Goal: Feedback & Contribution: Contribute content

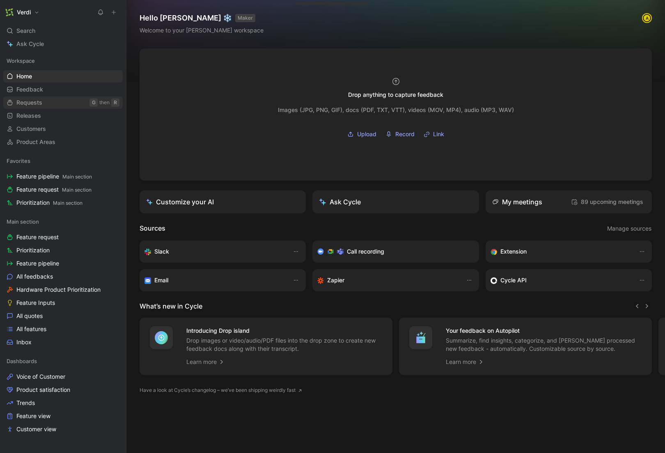
click at [66, 102] on link "Requests G then R" at bounding box center [62, 102] width 119 height 12
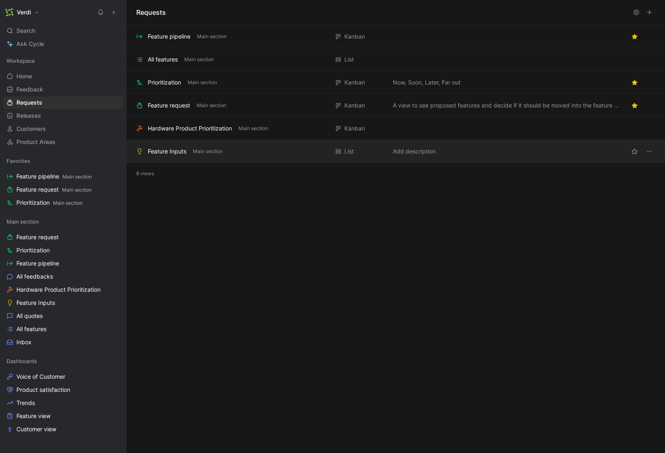
click at [185, 150] on div "Feature Inputs" at bounding box center [167, 152] width 39 height 10
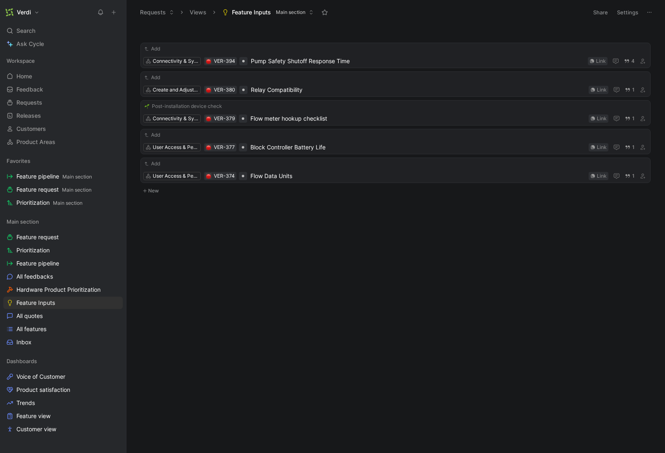
click at [118, 12] on button at bounding box center [113, 12] width 11 height 11
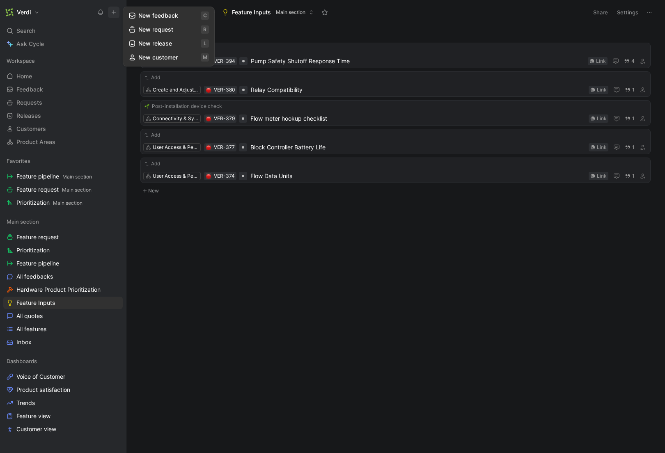
click at [141, 14] on button "New feedback c" at bounding box center [169, 16] width 88 height 14
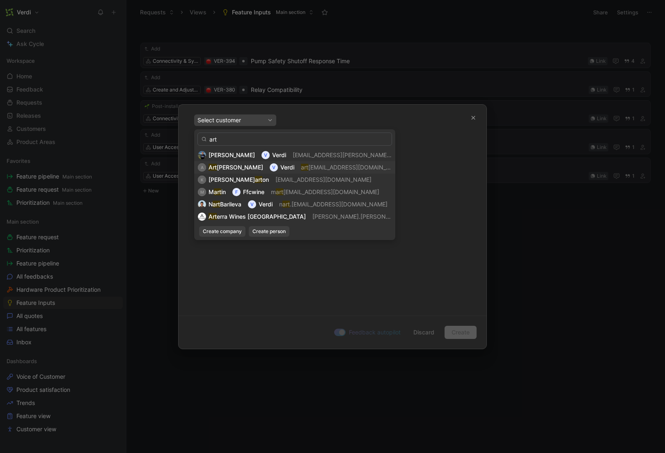
type input "art"
click at [270, 170] on div "V" at bounding box center [274, 167] width 8 height 8
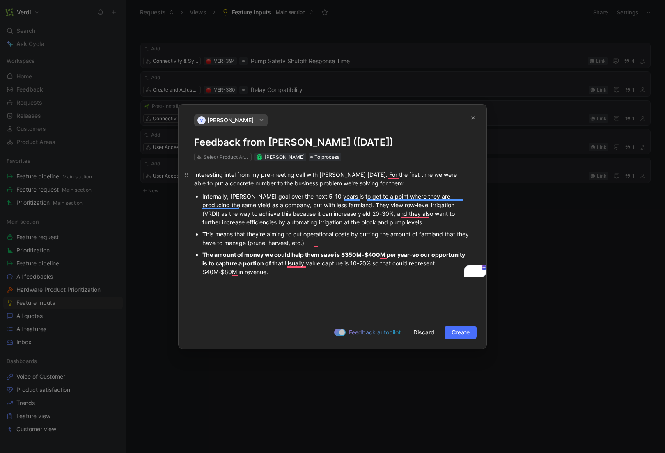
drag, startPoint x: 231, startPoint y: 176, endPoint x: 258, endPoint y: 177, distance: 26.7
click at [258, 177] on div "Interesting intel from my pre-meeting call with [PERSON_NAME] [DATE]. For the f…" at bounding box center [332, 178] width 277 height 17
click at [322, 177] on div "Interesting intel from my pre-meeting call with [PERSON_NAME] [DATE]. For the f…" at bounding box center [332, 178] width 277 height 17
click at [193, 145] on div "V [PERSON_NAME] Feedback from [PERSON_NAME] ([DATE]) Select Product Areas R [PE…" at bounding box center [333, 138] width 308 height 47
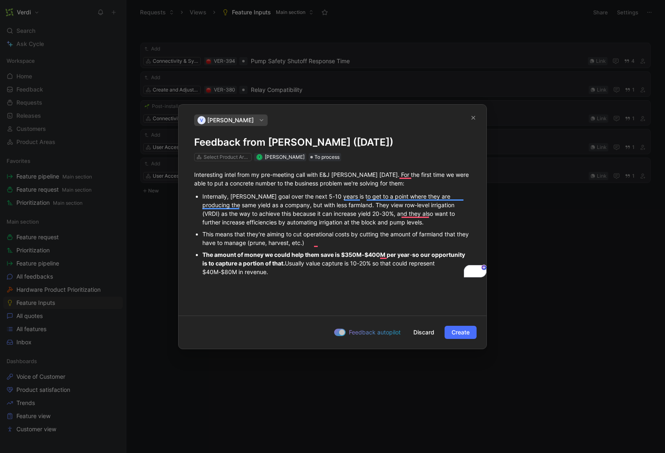
click at [195, 143] on h1 "Feedback from [PERSON_NAME] ([DATE])" at bounding box center [332, 142] width 277 height 13
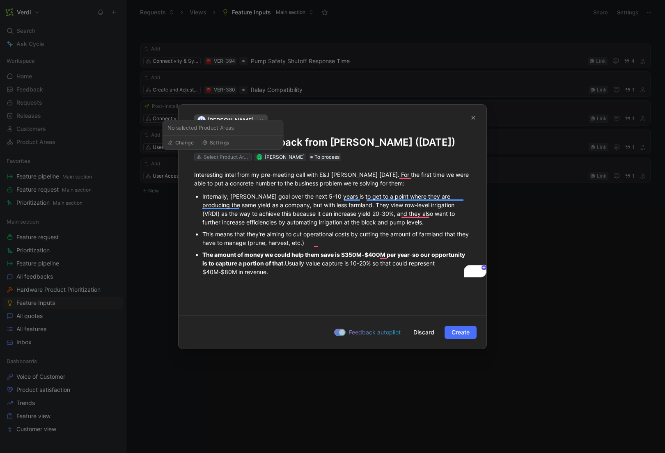
click at [238, 157] on div "Select Product Areas" at bounding box center [227, 157] width 46 height 8
click at [449, 332] on button "Create" at bounding box center [461, 332] width 32 height 13
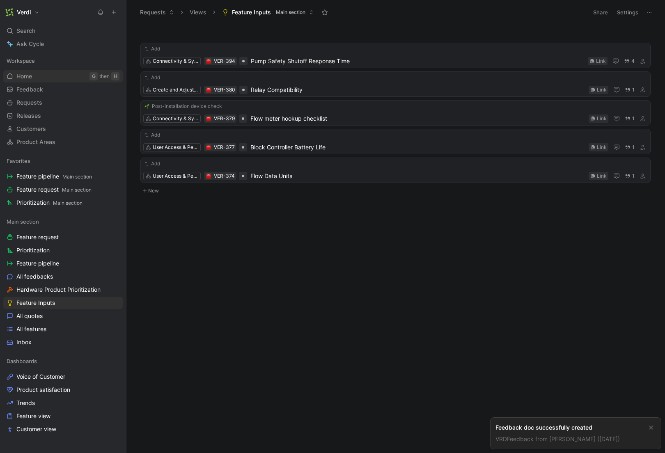
click at [50, 78] on link "Home G then H" at bounding box center [62, 76] width 119 height 12
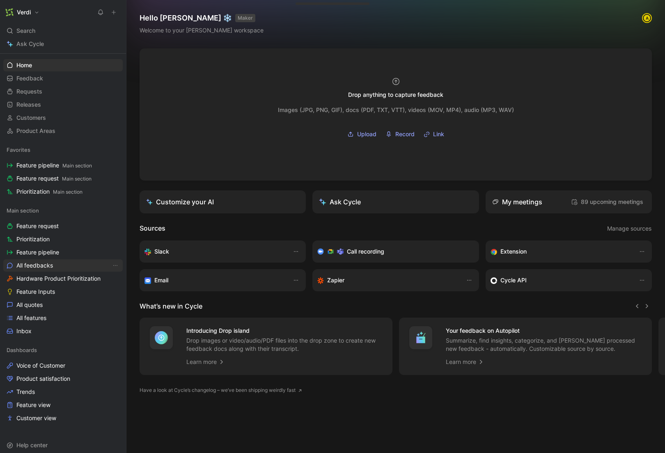
scroll to position [30, 0]
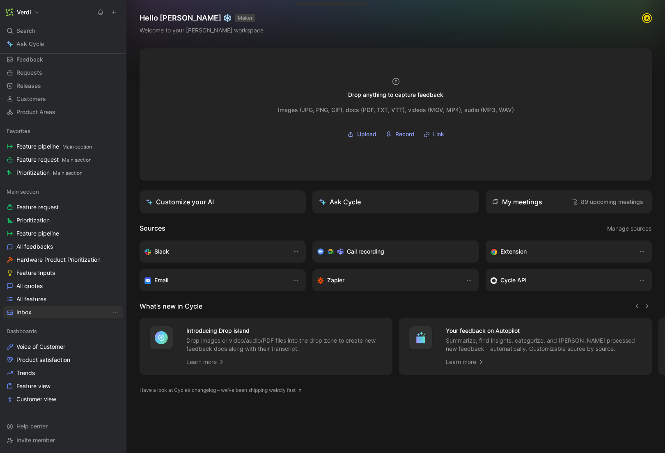
click at [59, 316] on link "Inbox" at bounding box center [62, 312] width 119 height 12
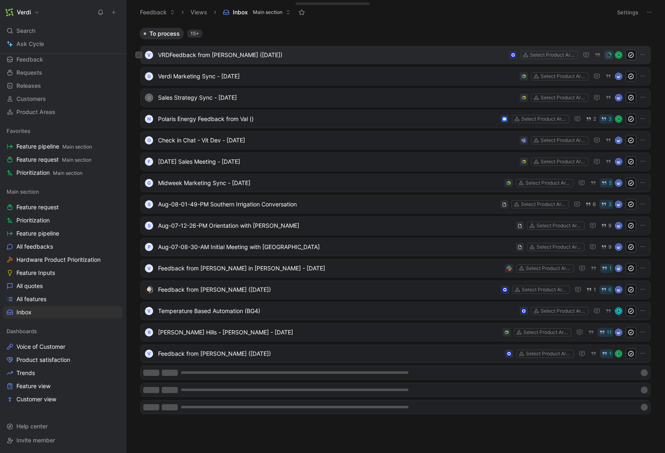
click at [219, 50] on span "VRDFeedback from [PERSON_NAME] ([DATE])" at bounding box center [332, 55] width 348 height 10
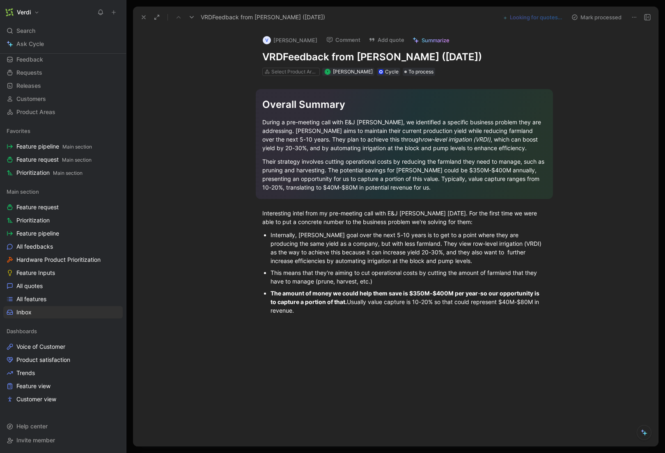
click at [282, 58] on h1 "VRDFeedback from [PERSON_NAME] ([DATE])" at bounding box center [404, 56] width 284 height 13
click at [533, 18] on button "1 quote to verify" at bounding box center [542, 16] width 48 height 11
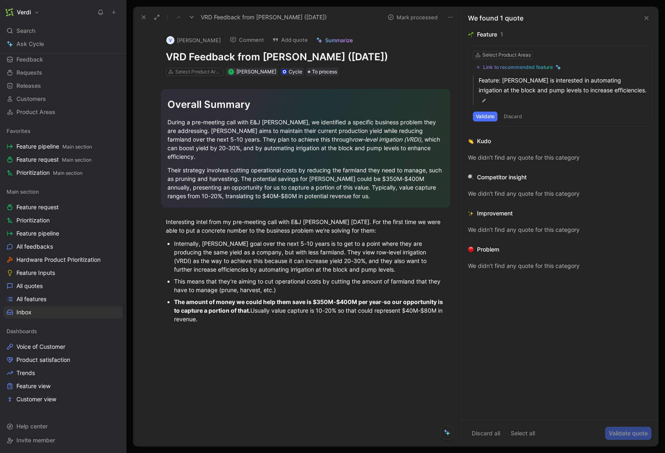
click at [536, 153] on div "We didn’t find any quote for this category" at bounding box center [559, 158] width 183 height 10
click at [515, 112] on button "Discard" at bounding box center [513, 117] width 24 height 10
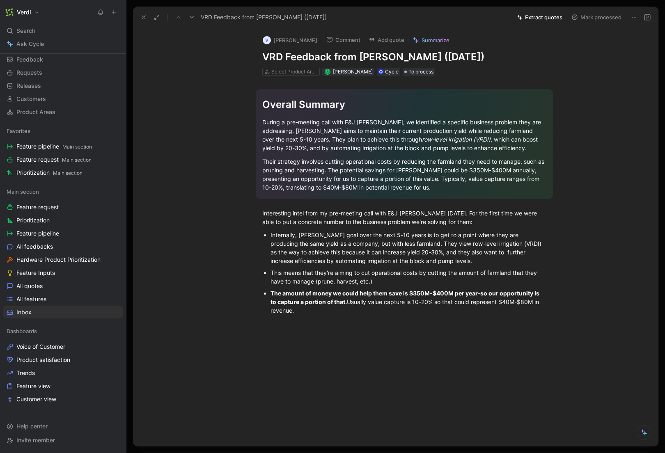
click at [548, 18] on button "Extract quotes" at bounding box center [539, 16] width 53 height 11
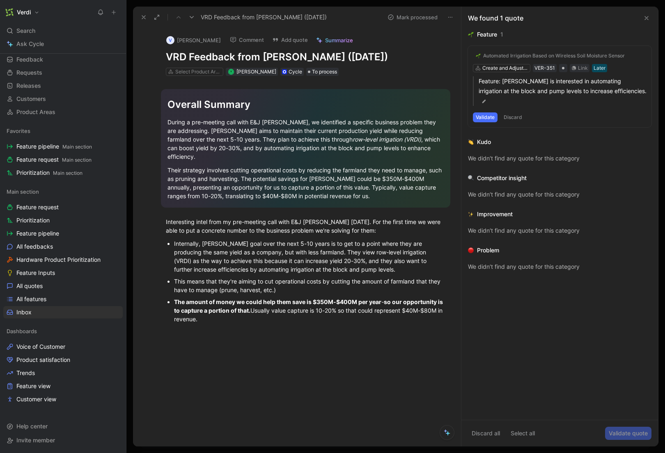
click at [644, 18] on icon at bounding box center [646, 18] width 7 height 7
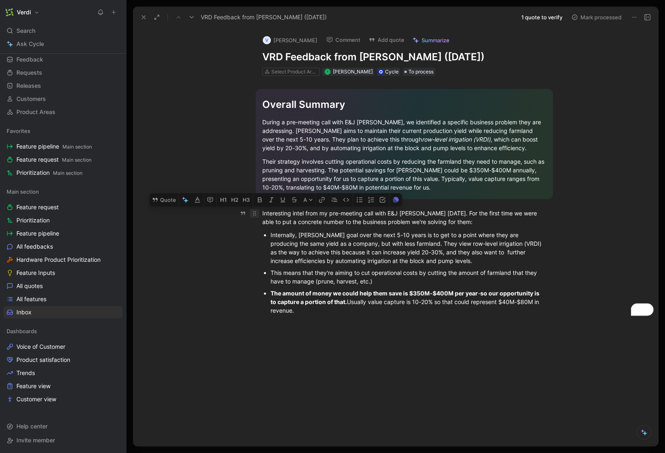
drag, startPoint x: 302, startPoint y: 312, endPoint x: 256, endPoint y: 212, distance: 109.5
click at [256, 212] on div "Overall Summary During a pre-meeting call with E&J [PERSON_NAME], we identified…" at bounding box center [404, 199] width 508 height 247
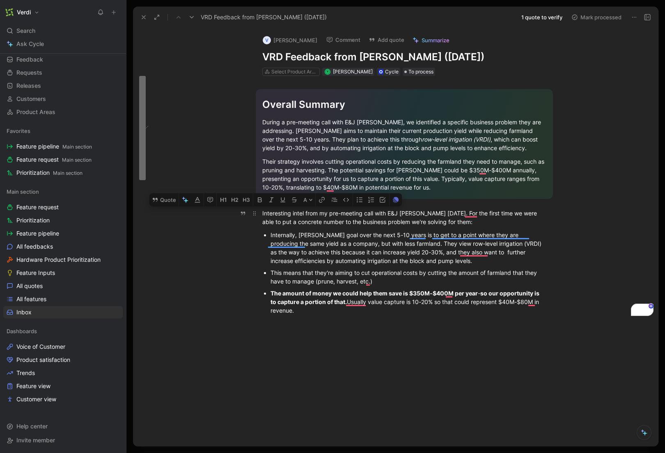
copy div "Interesting intel from my pre-meeting call with E&J [PERSON_NAME] [DATE]. For t…"
click at [330, 270] on div "This means that they're aiming to cut operational costs by cutting the amount o…" at bounding box center [408, 276] width 276 height 17
click at [65, 30] on div "Search ⌘ K" at bounding box center [62, 31] width 119 height 12
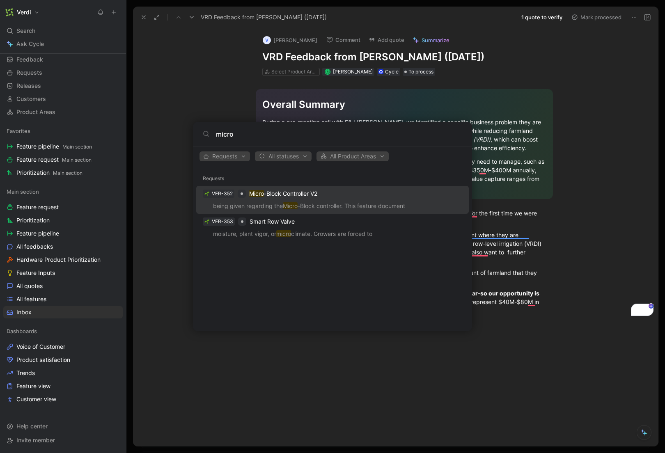
type input "micro"
click at [339, 197] on div "VER-352 Micro -Block Controller V2" at bounding box center [333, 193] width 268 height 15
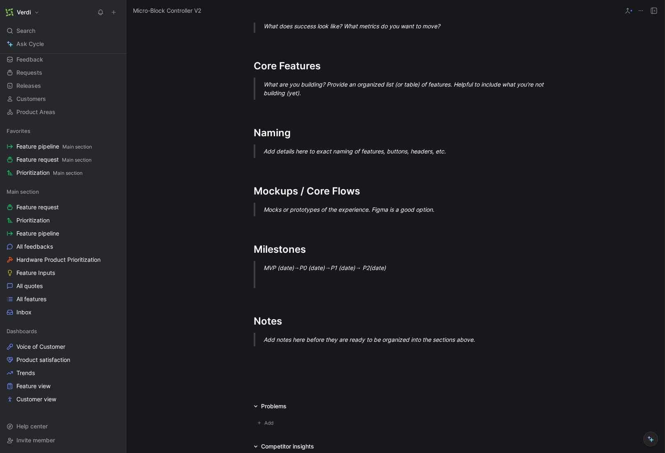
scroll to position [482, 0]
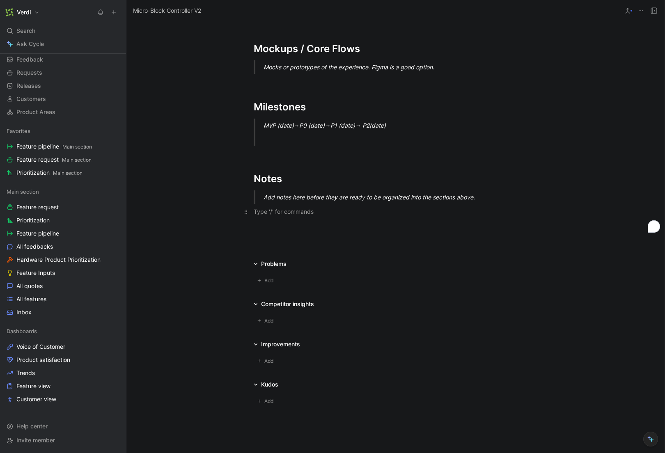
click at [306, 210] on div "To enrich screen reader interactions, please activate Accessibility in Grammarl…" at bounding box center [396, 211] width 284 height 9
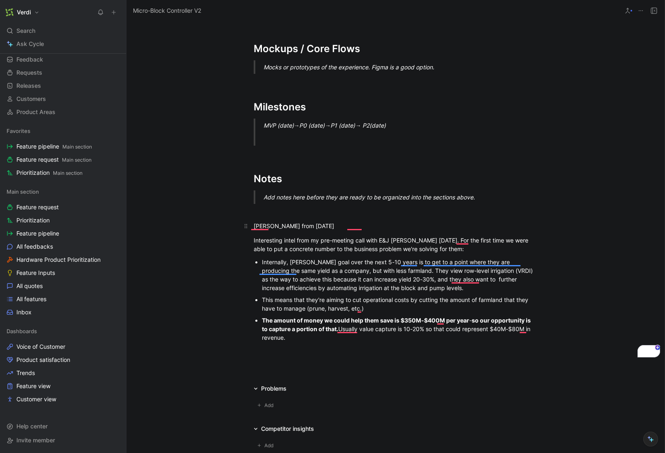
click at [378, 225] on div "[PERSON_NAME] from [DATE]" at bounding box center [396, 226] width 284 height 9
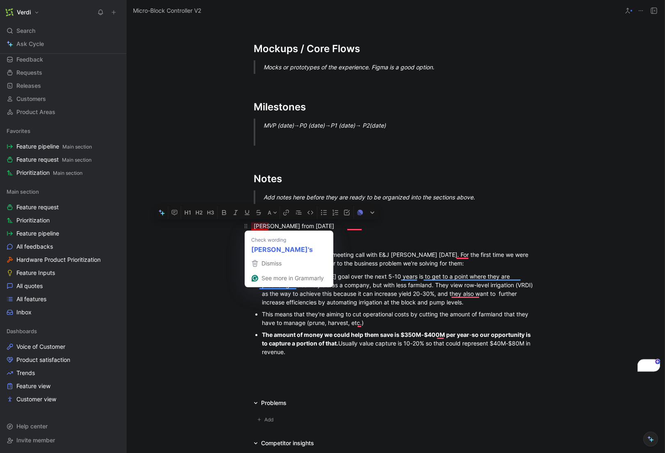
drag, startPoint x: 289, startPoint y: 353, endPoint x: 251, endPoint y: 226, distance: 132.7
click at [251, 226] on div "Problem What need are you trying to solve? Why is it important to our users and…" at bounding box center [395, 3] width 538 height 749
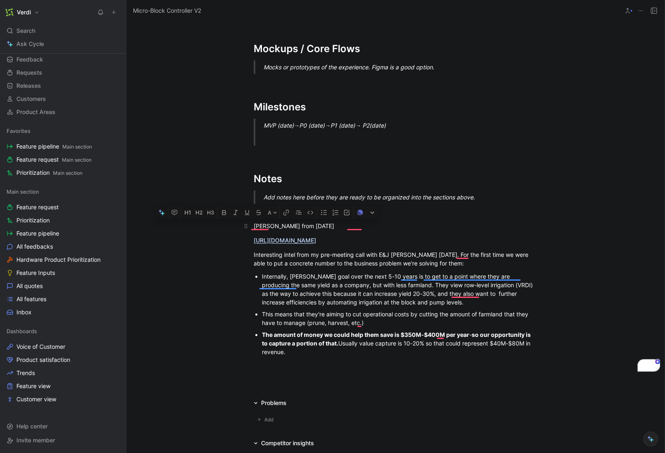
copy div "[PERSON_NAME] from [DATE] [URL][DOMAIN_NAME] Interesting intel from my pre-meet…"
click at [263, 228] on div "[PERSON_NAME] from [DATE]" at bounding box center [396, 226] width 284 height 9
drag, startPoint x: 289, startPoint y: 352, endPoint x: 241, endPoint y: 220, distance: 140.8
click at [241, 220] on div "Problem What need are you trying to solve? Why is it important to our users and…" at bounding box center [395, 3] width 538 height 749
copy div "[PERSON_NAME]'s Feedback from [DATE] [URL][DOMAIN_NAME] Interesting intel from …"
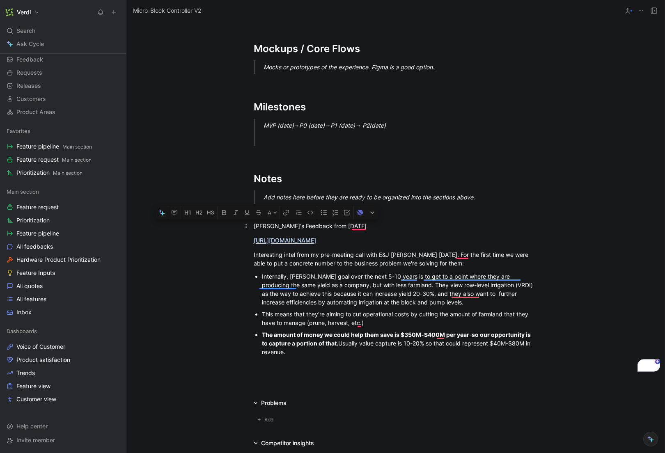
click at [326, 228] on div "[PERSON_NAME]'s Feedback from [DATE]" at bounding box center [396, 226] width 284 height 9
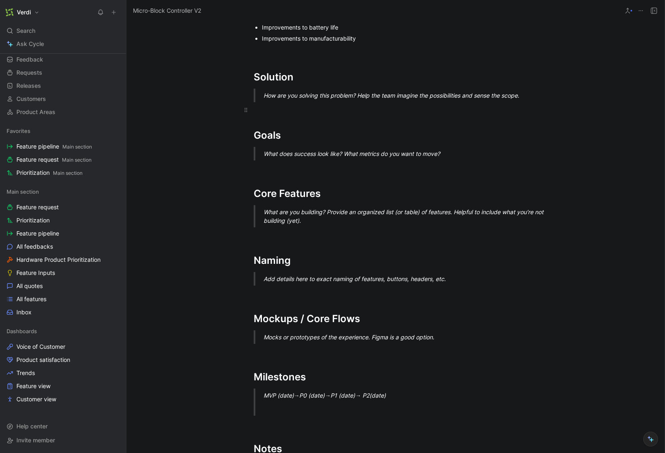
scroll to position [0, 0]
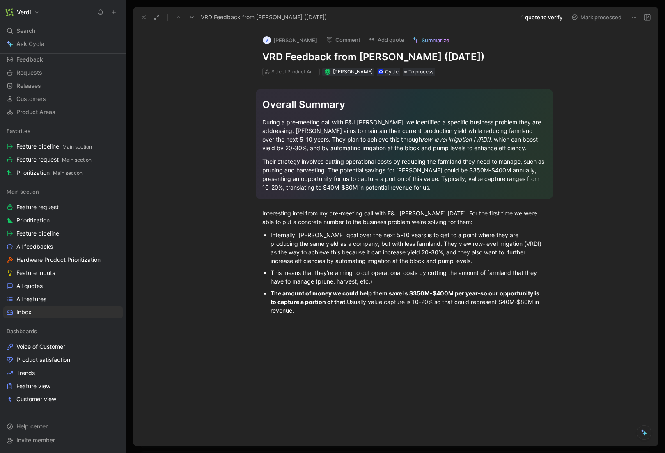
click at [57, 29] on div "Search ⌘ K" at bounding box center [62, 31] width 119 height 12
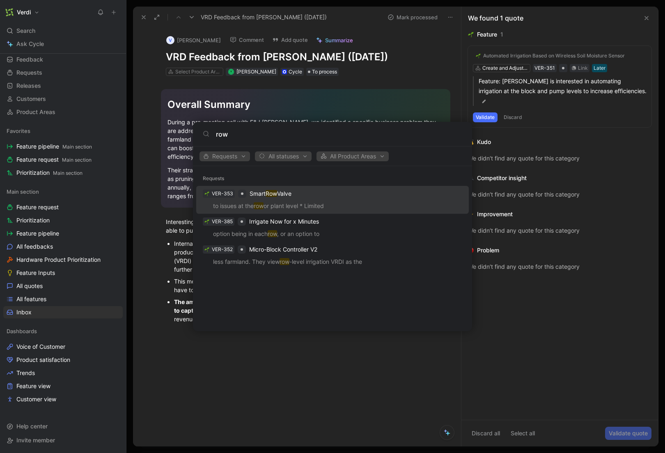
type input "row"
click at [348, 198] on div "VER-353 Smart Row Valve" at bounding box center [333, 193] width 268 height 15
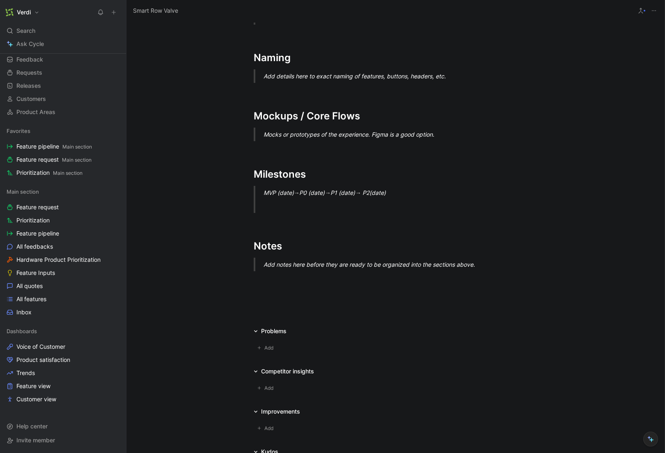
scroll to position [756, 0]
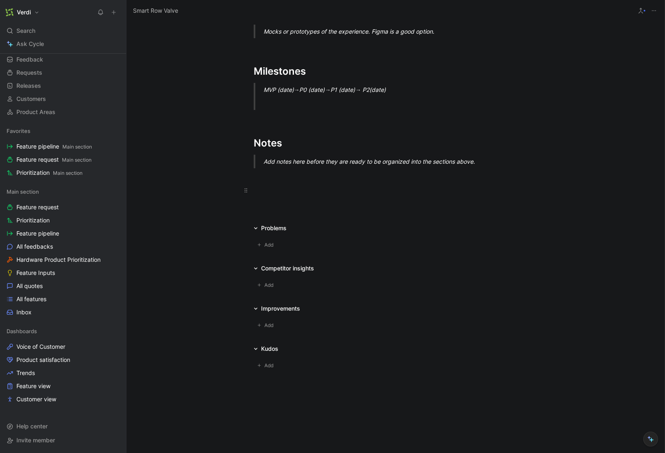
click at [277, 196] on p at bounding box center [395, 190] width 315 height 14
click at [271, 188] on div "To enrich screen reader interactions, please activate Accessibility in Grammarl…" at bounding box center [396, 190] width 284 height 9
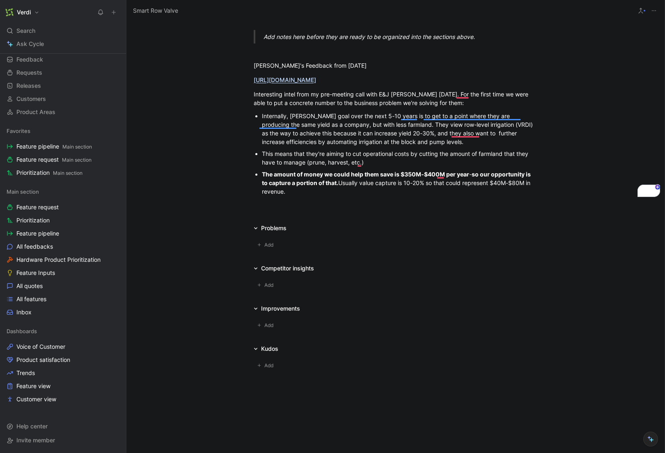
scroll to position [843, 0]
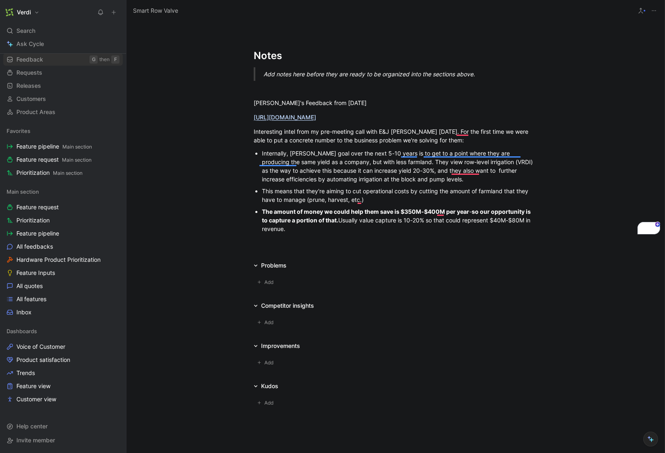
click at [59, 60] on link "Feedback G then F" at bounding box center [62, 59] width 119 height 12
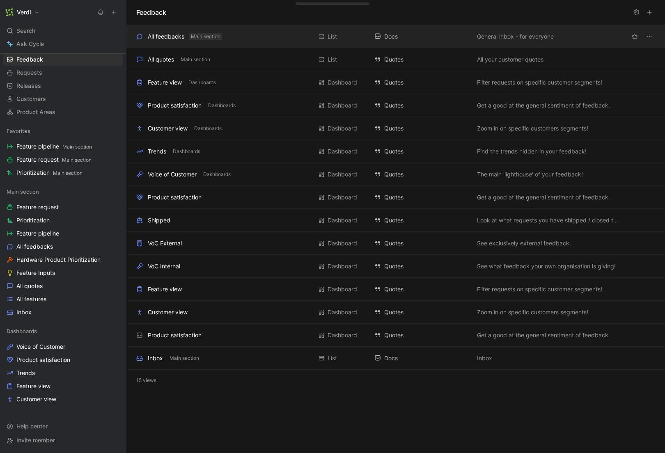
click at [204, 36] on span "Main section" at bounding box center [206, 36] width 30 height 8
click at [267, 41] on div "All feedbacks Main section" at bounding box center [224, 37] width 176 height 10
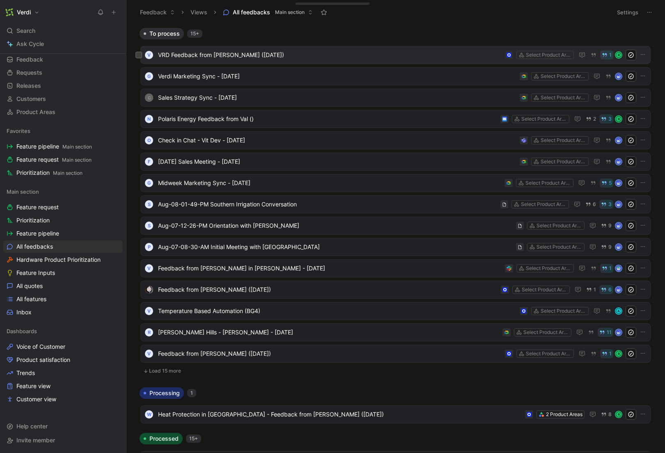
click at [238, 51] on span "VRD Feedback from [PERSON_NAME] ([DATE])" at bounding box center [330, 55] width 344 height 10
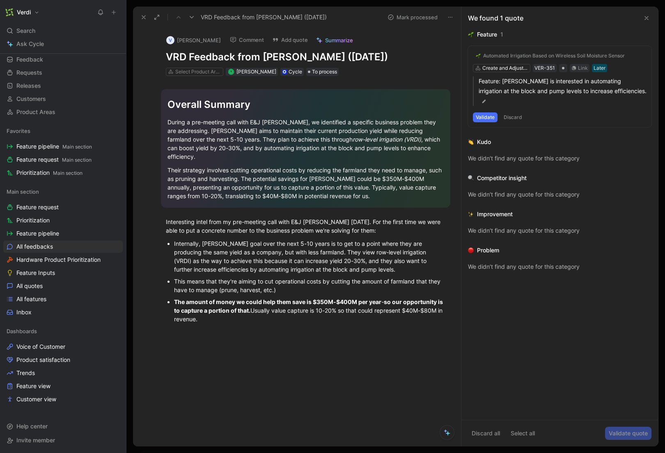
drag, startPoint x: 263, startPoint y: 57, endPoint x: 319, endPoint y: 57, distance: 55.8
click at [319, 57] on h1 "VRD Feedback from [PERSON_NAME] ([DATE])" at bounding box center [306, 56] width 280 height 13
click at [166, 218] on div "Interesting intel from my pre-meeting call with E&J [PERSON_NAME] [DATE]. For t…" at bounding box center [306, 226] width 280 height 17
click at [252, 314] on div "The amount of money we could help them save is $350M-$400M per year - so our op…" at bounding box center [309, 311] width 271 height 26
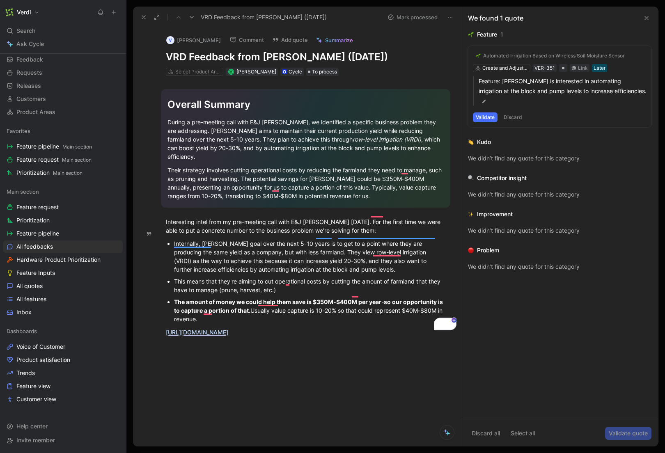
click at [535, 226] on div "We didn’t find any quote for this category" at bounding box center [559, 231] width 183 height 10
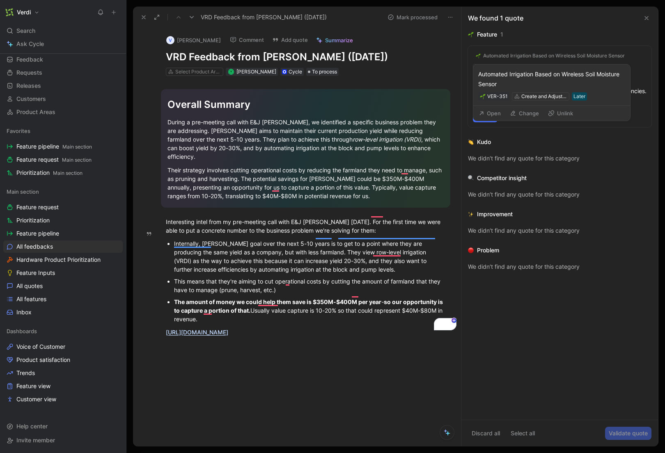
click at [543, 54] on div "Automated Irrigation Based on Wireless Soil Moisture Sensor" at bounding box center [554, 56] width 142 height 7
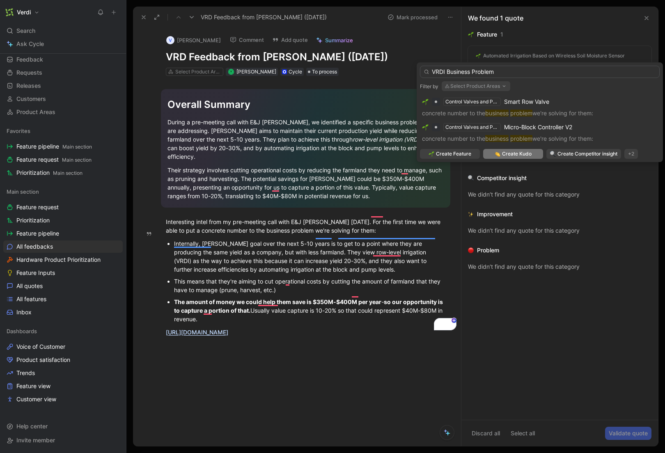
type input "VRDI Business Problem"
click at [507, 153] on span "Create Kudo" at bounding box center [517, 154] width 30 height 8
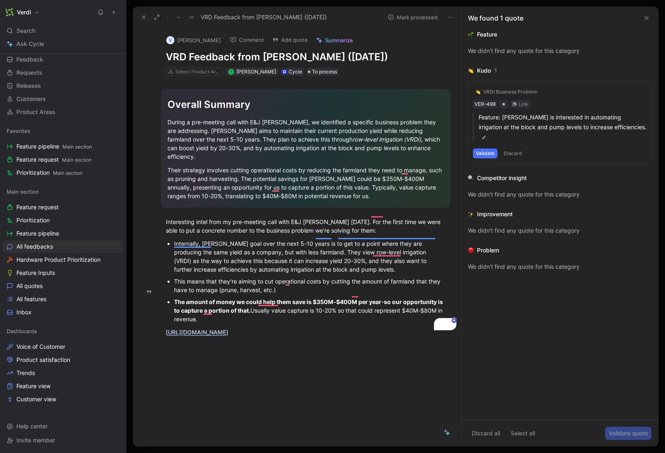
click at [245, 312] on div "The amount of money we could help them save is $350M-$400M per year - so our op…" at bounding box center [309, 311] width 271 height 26
drag, startPoint x: 377, startPoint y: 323, endPoint x: 152, endPoint y: 213, distance: 250.4
click at [151, 213] on div "Quote A Overall Summary During a pre-meeting call with E&J [PERSON_NAME], we id…" at bounding box center [305, 279] width 311 height 406
copy div "Interesting intel from my pre-meeting call with E&J [PERSON_NAME] [DATE]. For t…"
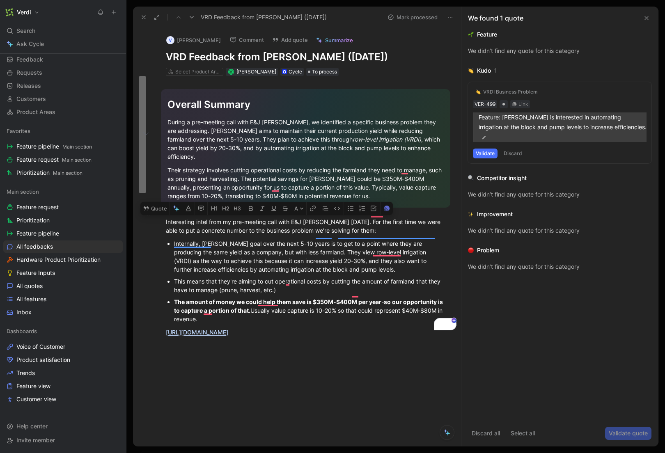
click at [487, 135] on img at bounding box center [484, 138] width 6 height 6
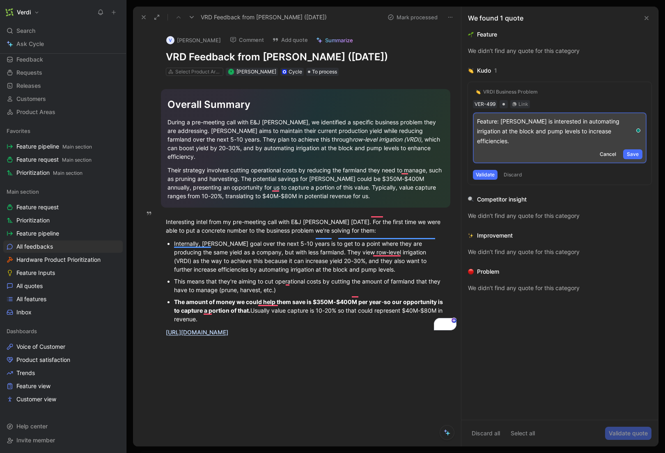
drag, startPoint x: 611, startPoint y: 128, endPoint x: 470, endPoint y: 119, distance: 141.9
click at [470, 119] on div "VRDI Business Problem VER-499 Link Feature: [PERSON_NAME] is interested in auto…" at bounding box center [559, 133] width 183 height 103
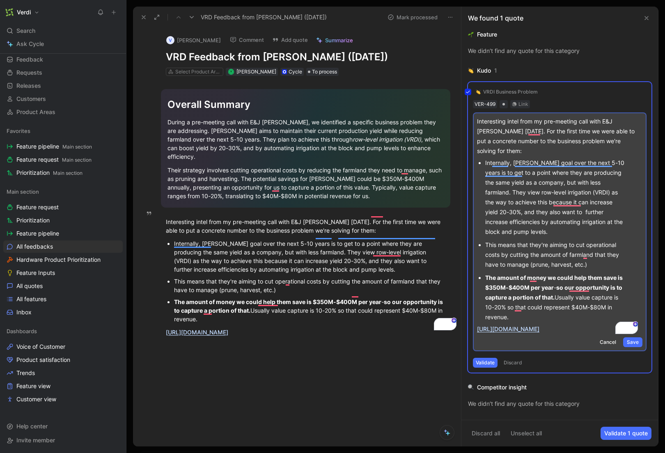
click at [628, 339] on div "VRDI Business Problem VER-499 Link Interesting intel from my pre-meeting call w…" at bounding box center [559, 227] width 183 height 291
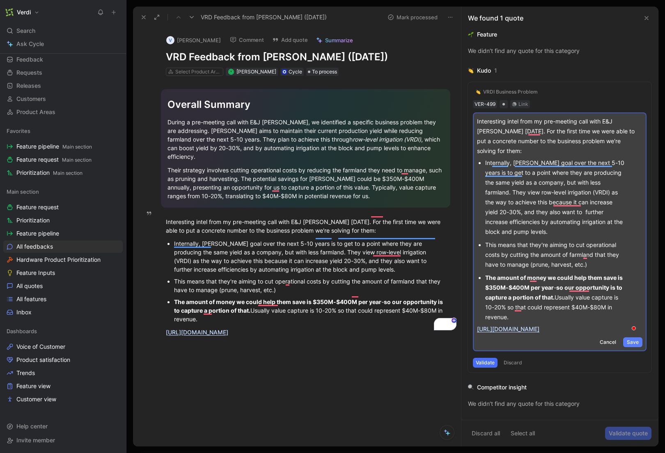
click at [635, 343] on button "Save" at bounding box center [632, 342] width 19 height 10
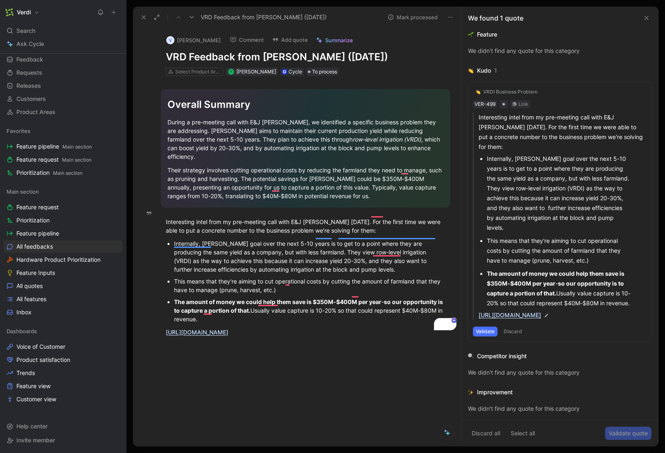
click at [483, 337] on button "Validate" at bounding box center [485, 332] width 25 height 10
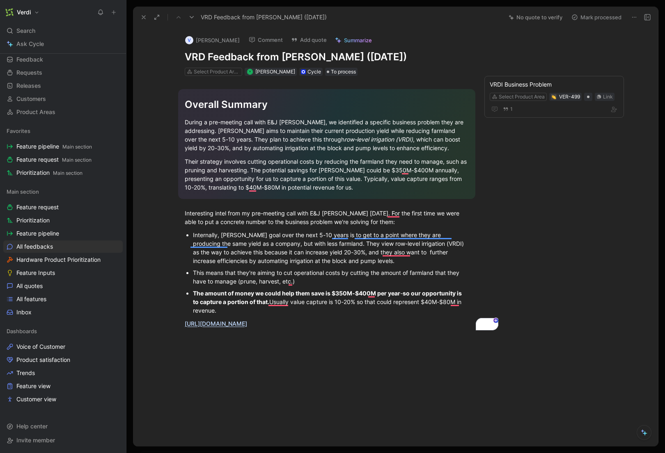
click at [199, 55] on h1 "VRD Feedback from [PERSON_NAME] ([DATE])" at bounding box center [327, 56] width 284 height 13
click at [284, 163] on div "Their strategy involves cutting operational costs by reducing the farmland they…" at bounding box center [327, 174] width 284 height 34
click at [142, 17] on icon at bounding box center [143, 17] width 7 height 7
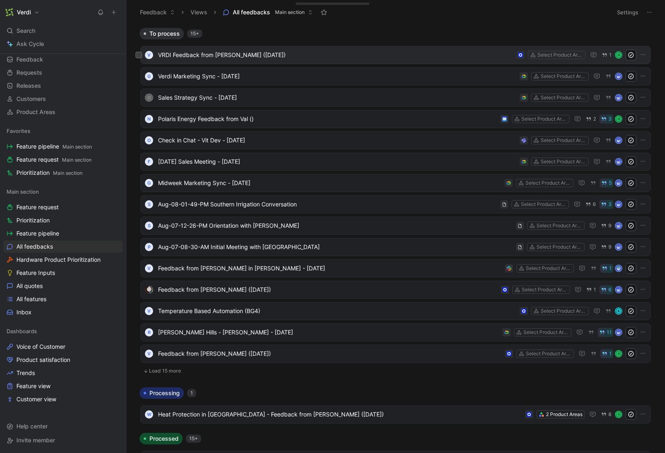
click at [233, 53] on span "VRDI Feedback from [PERSON_NAME] ([DATE])" at bounding box center [335, 55] width 355 height 10
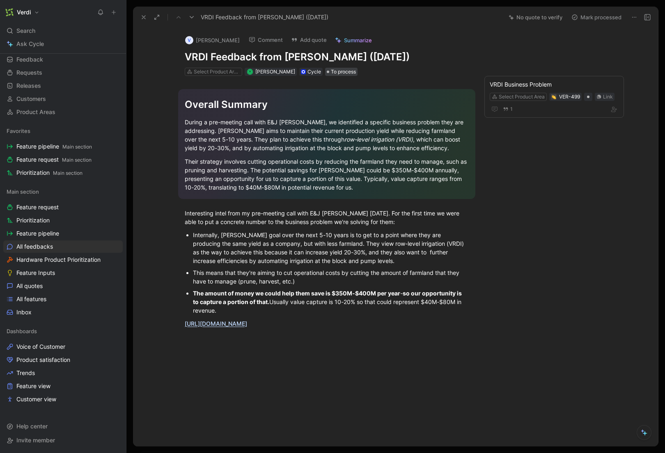
click at [342, 73] on span "To process" at bounding box center [343, 72] width 25 height 8
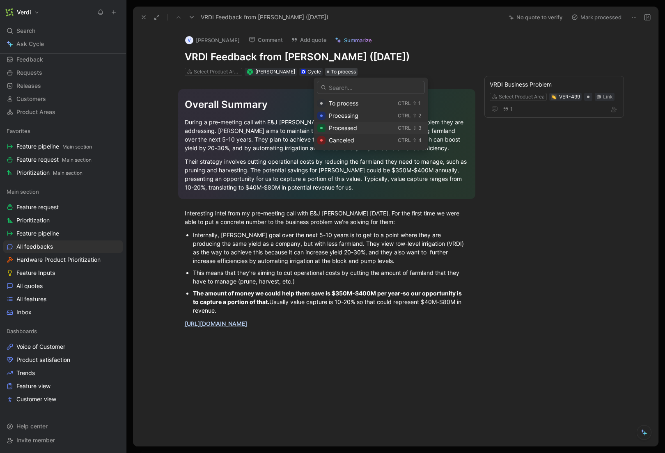
click at [355, 128] on span "Processed" at bounding box center [343, 127] width 28 height 7
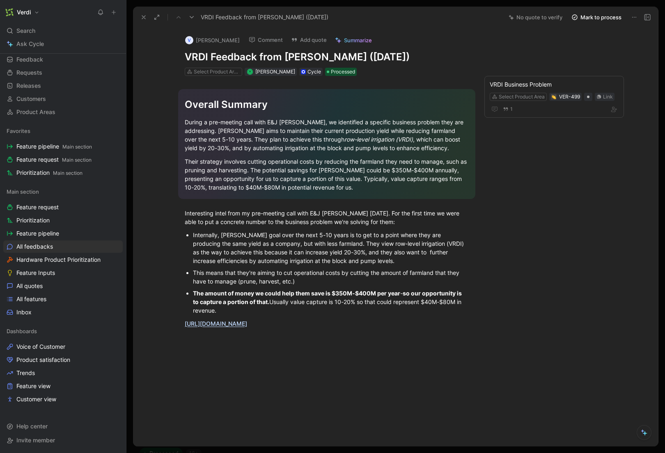
click at [146, 18] on icon at bounding box center [143, 17] width 7 height 7
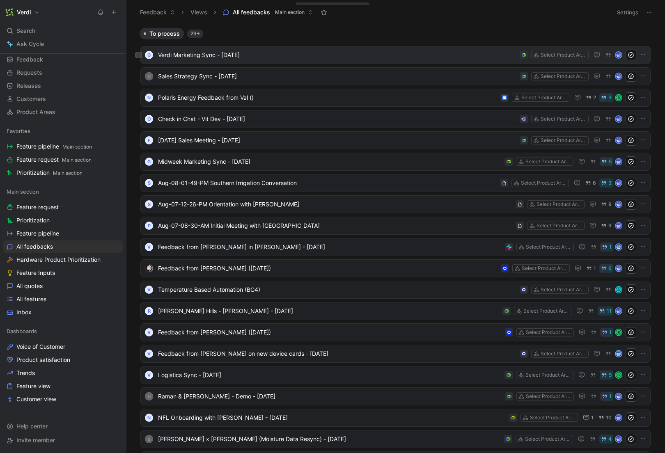
click at [297, 58] on span "Verdi Marketing Sync - [DATE]" at bounding box center [337, 55] width 358 height 10
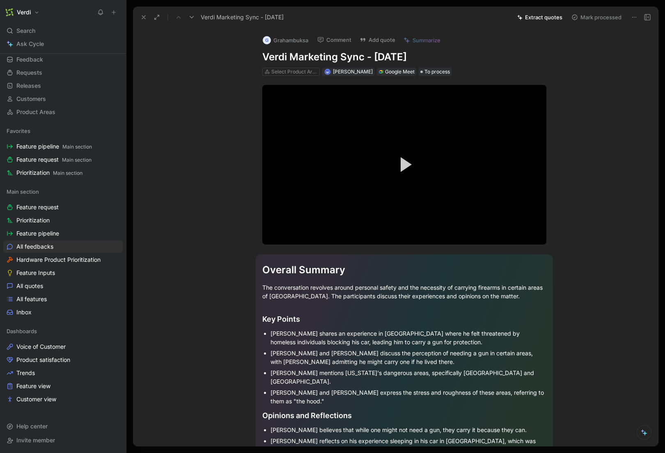
click at [318, 59] on h1 "Verdi Marketing Sync - [DATE]" at bounding box center [404, 56] width 284 height 13
click at [140, 15] on icon at bounding box center [143, 17] width 7 height 7
